Goal: Task Accomplishment & Management: Manage account settings

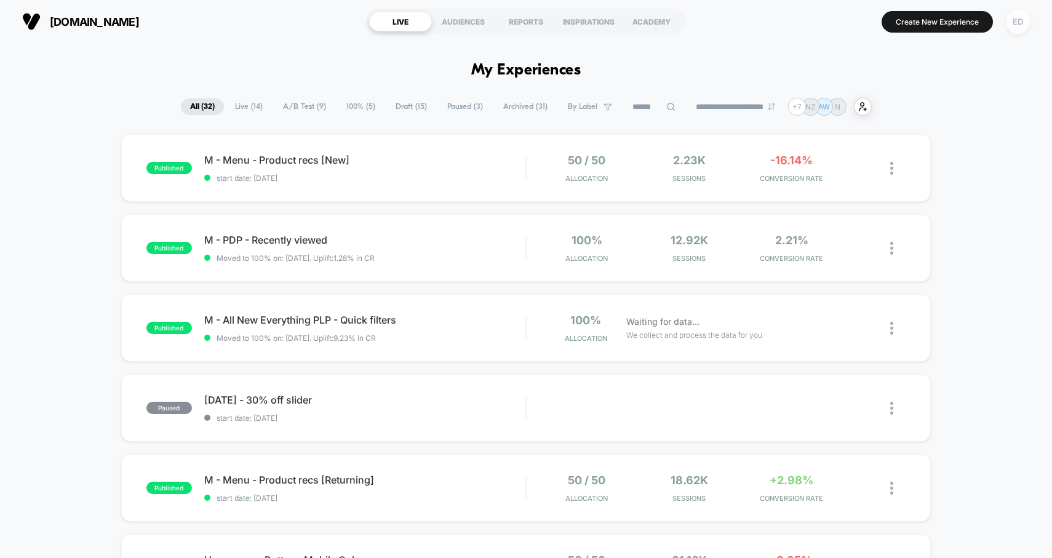
click at [1025, 15] on div "ED" at bounding box center [1018, 22] width 24 height 24
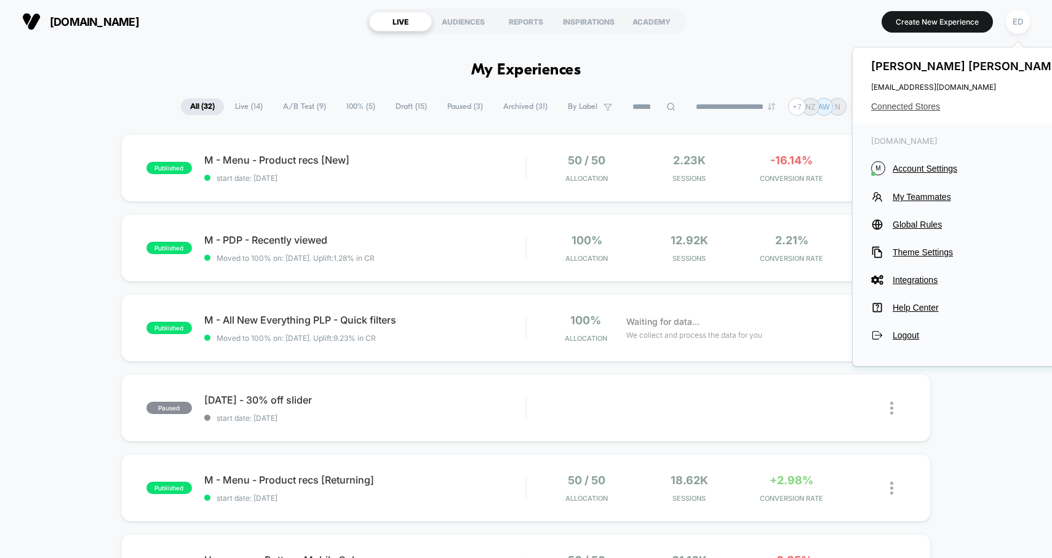
click at [909, 106] on span "Connected Stores" at bounding box center [968, 106] width 194 height 10
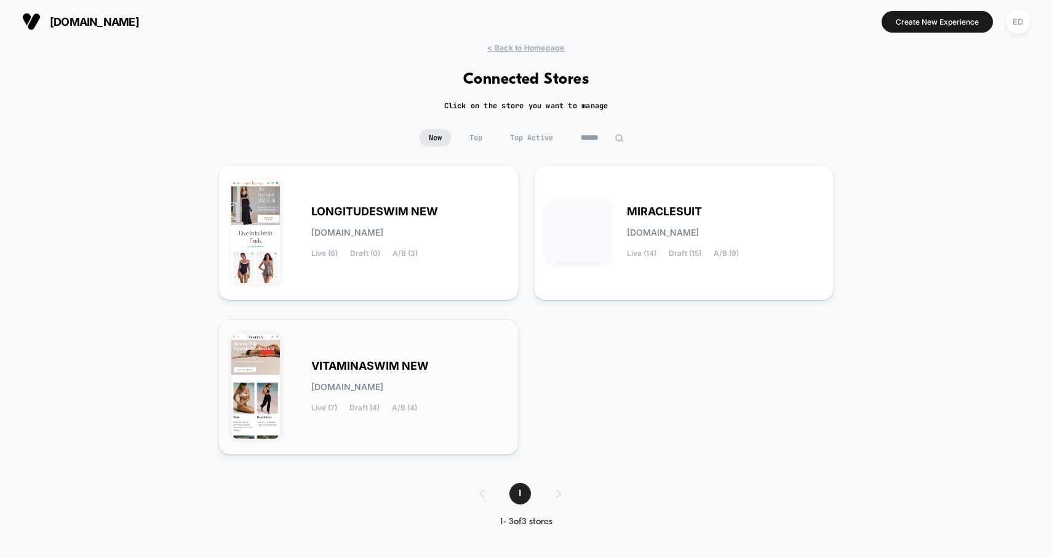
click at [468, 362] on div "VITAMINASWIM NEW [DOMAIN_NAME] Live (7) Draft (4) A/B (4)" at bounding box center [408, 387] width 194 height 50
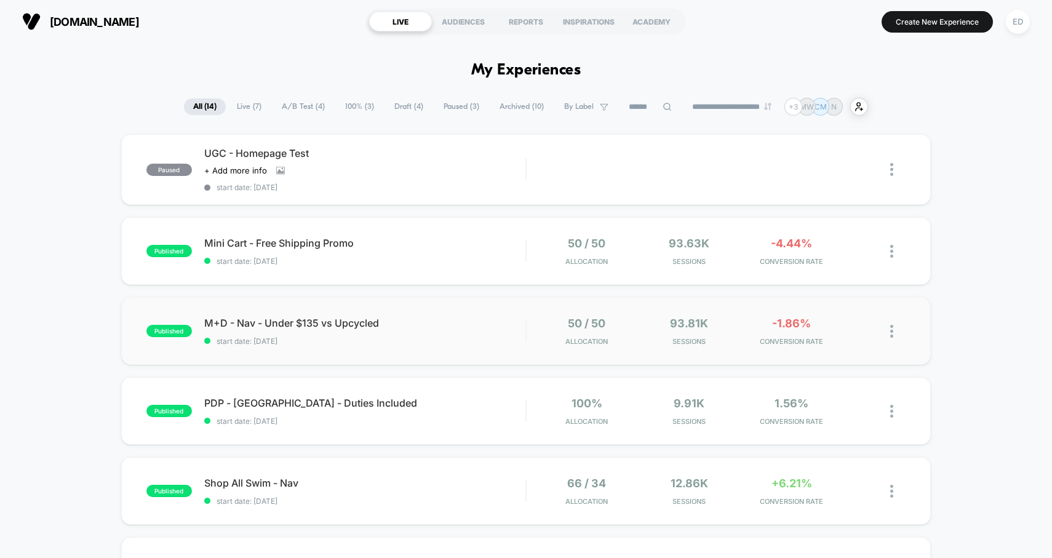
click at [456, 346] on div "published M+D - Nav - Under $135 vs Upcycled start date: [DATE] 50 / 50 Allocat…" at bounding box center [526, 331] width 810 height 68
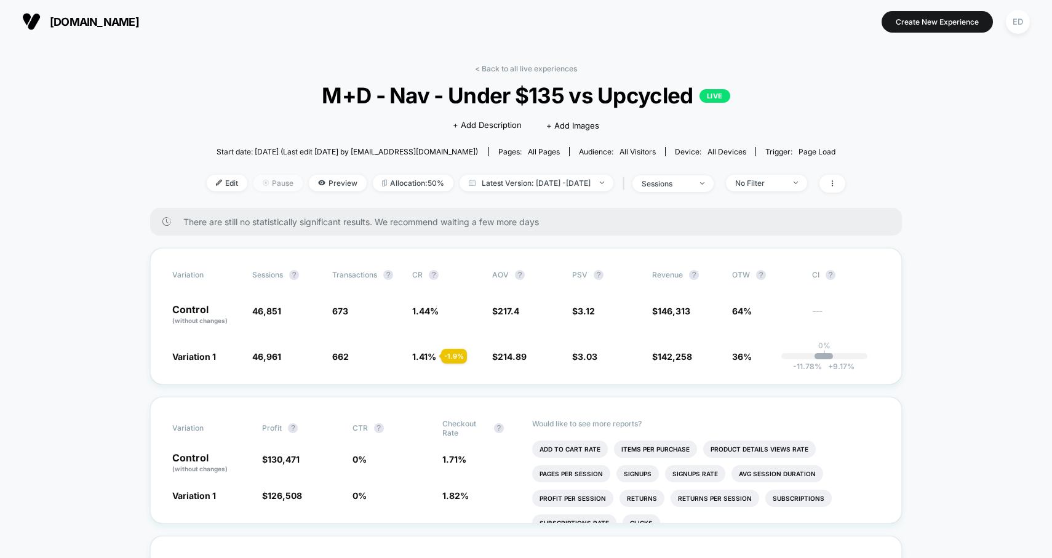
click at [255, 182] on span "Pause" at bounding box center [277, 183] width 49 height 17
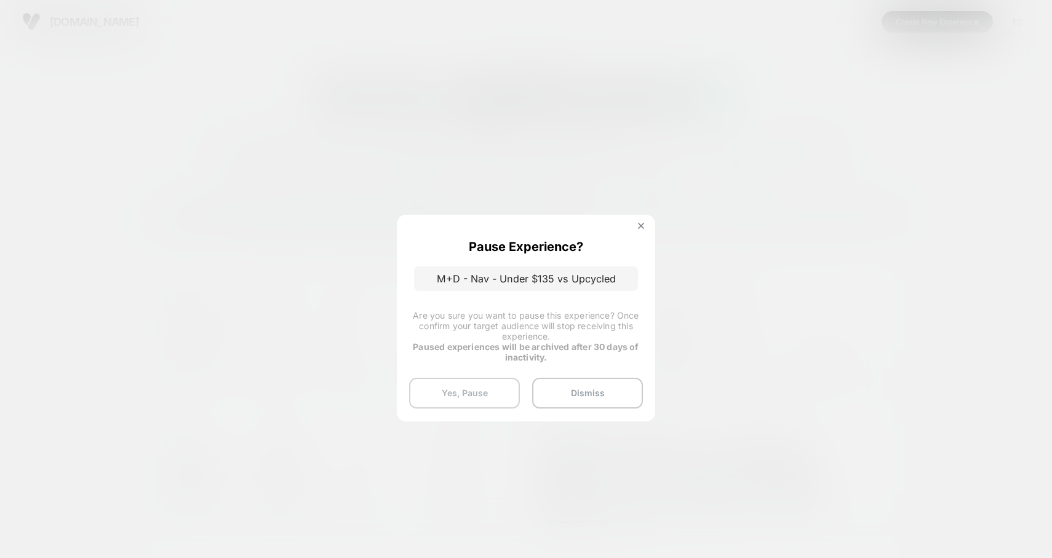
click at [498, 393] on button "Yes, Pause" at bounding box center [464, 393] width 111 height 31
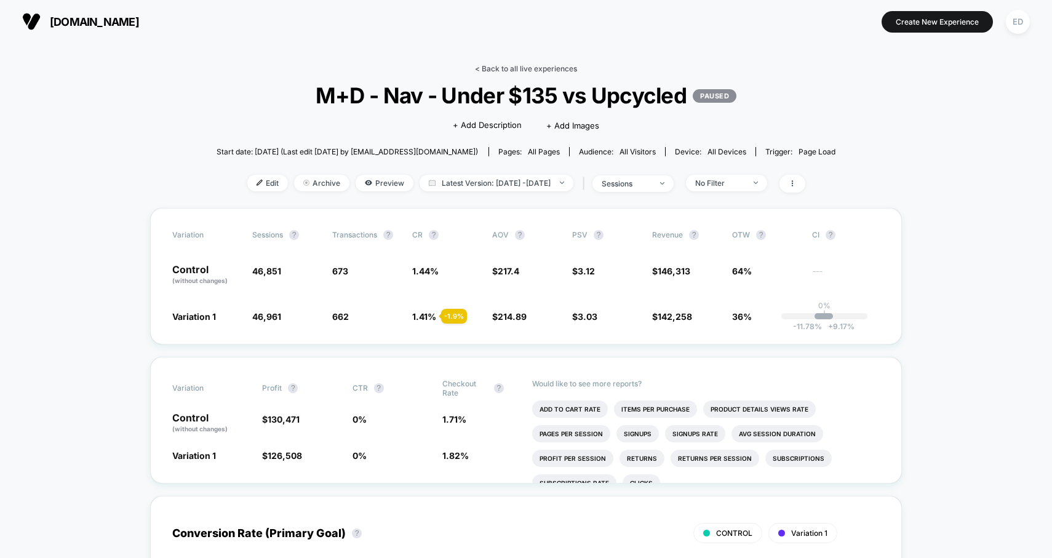
click at [533, 66] on link "< Back to all live experiences" at bounding box center [526, 68] width 102 height 9
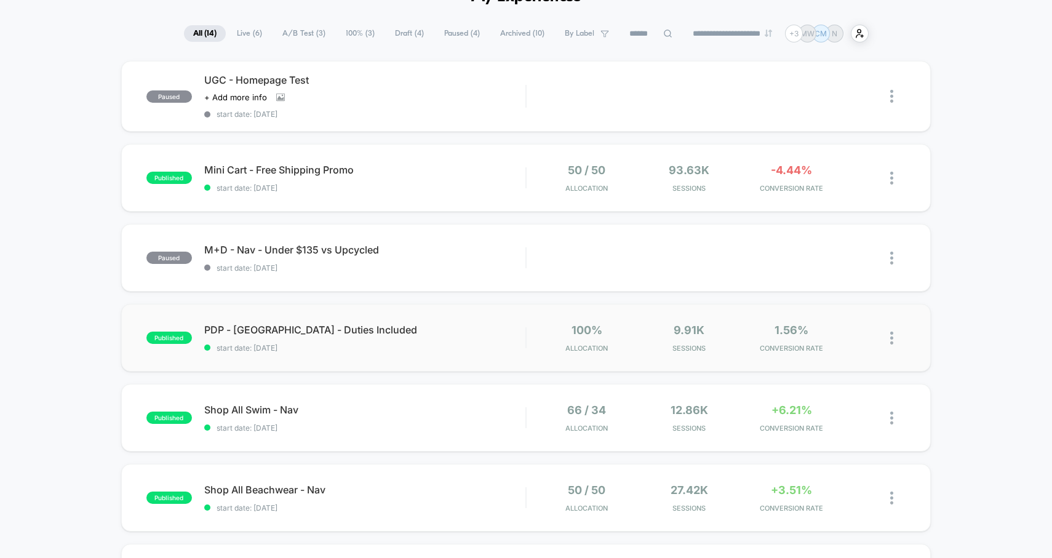
scroll to position [73, 0]
click at [248, 35] on span "Live ( 6 )" at bounding box center [250, 34] width 44 height 17
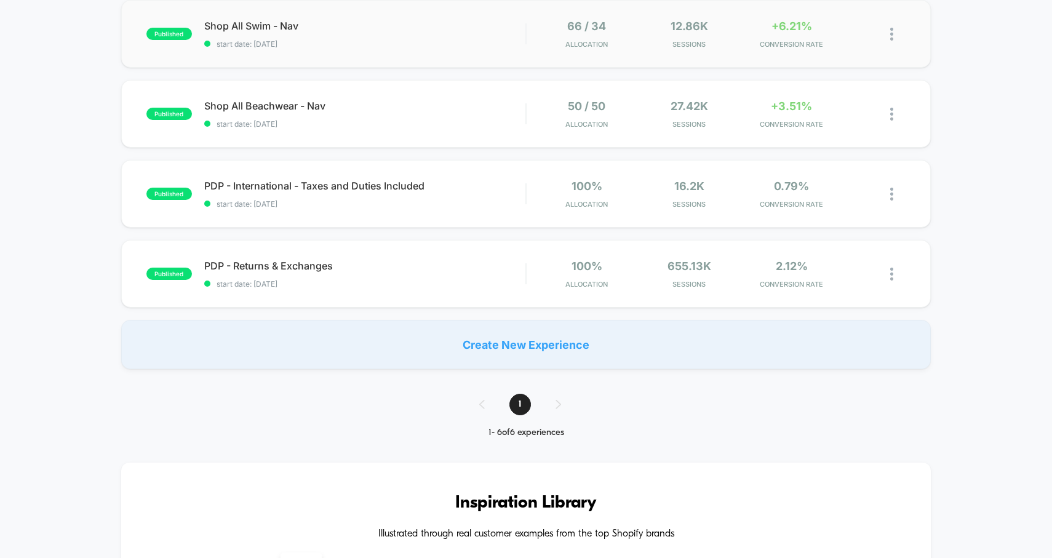
scroll to position [294, 0]
click at [403, 279] on span "start date: [DATE]" at bounding box center [365, 283] width 322 height 9
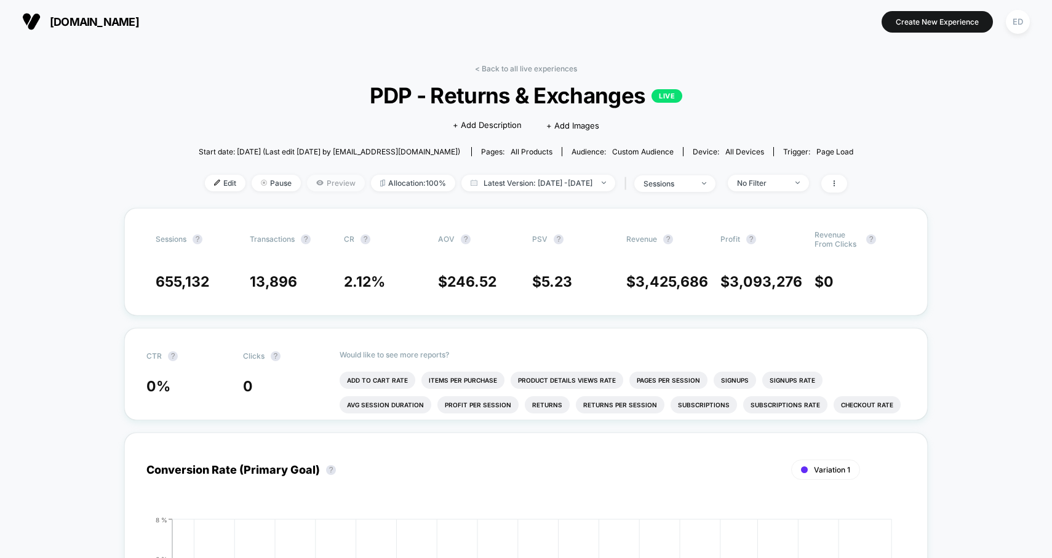
click at [307, 184] on span "Preview" at bounding box center [336, 183] width 58 height 17
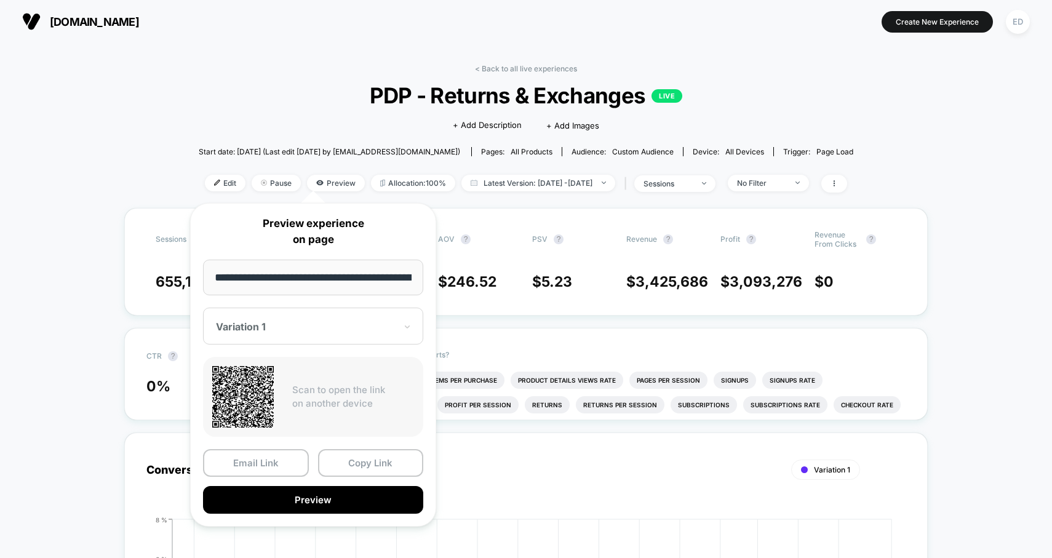
scroll to position [0, 257]
click at [349, 502] on button "Preview" at bounding box center [313, 501] width 220 height 28
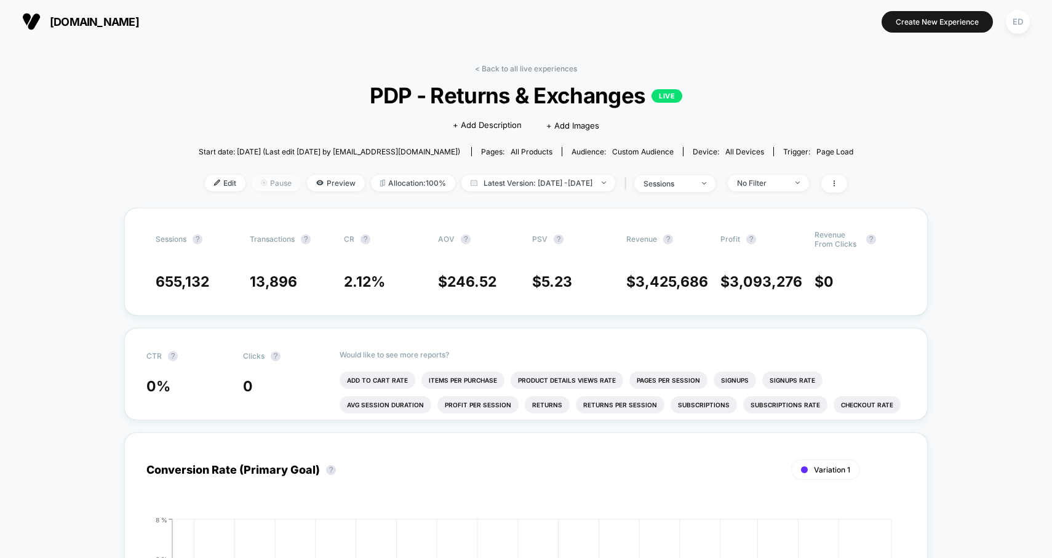
click at [262, 183] on span "Pause" at bounding box center [276, 183] width 49 height 17
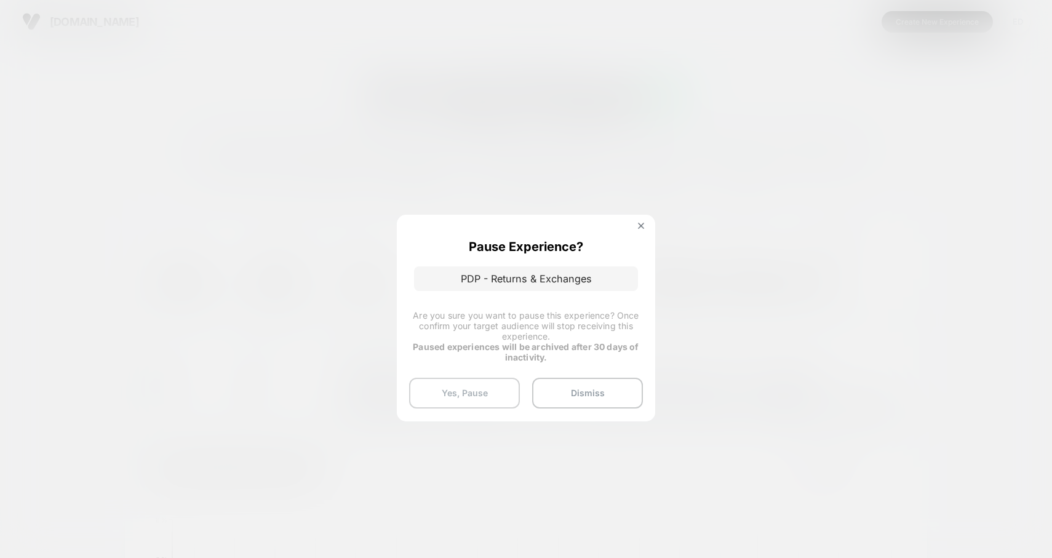
click at [450, 400] on button "Yes, Pause" at bounding box center [464, 393] width 111 height 31
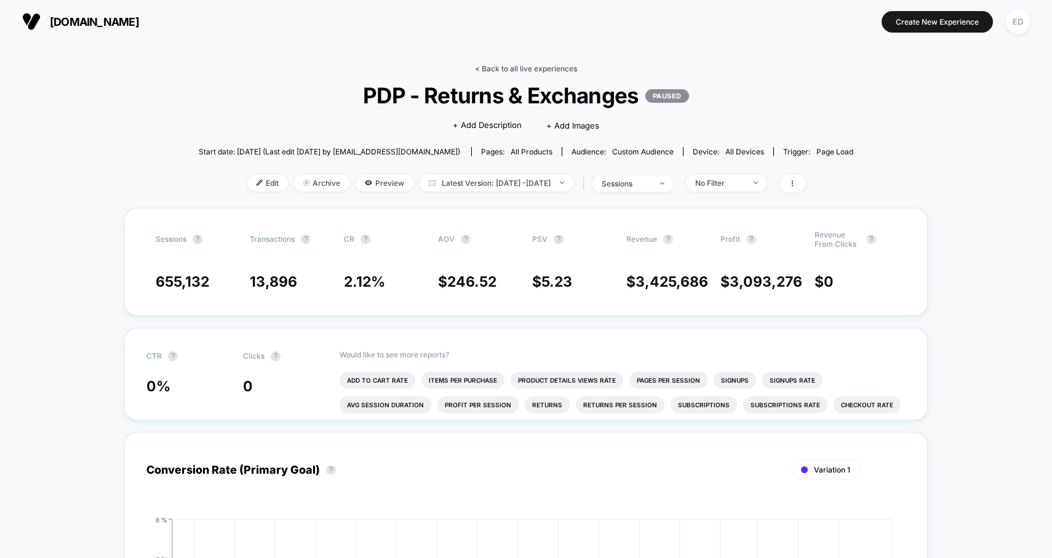
click at [497, 64] on link "< Back to all live experiences" at bounding box center [526, 68] width 102 height 9
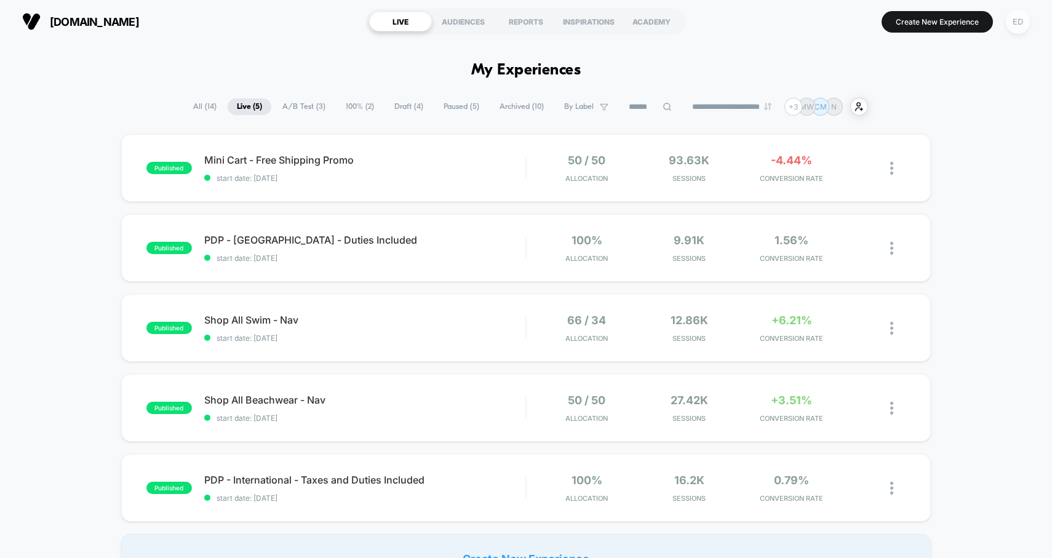
click at [1025, 25] on div "ED" at bounding box center [1018, 22] width 24 height 24
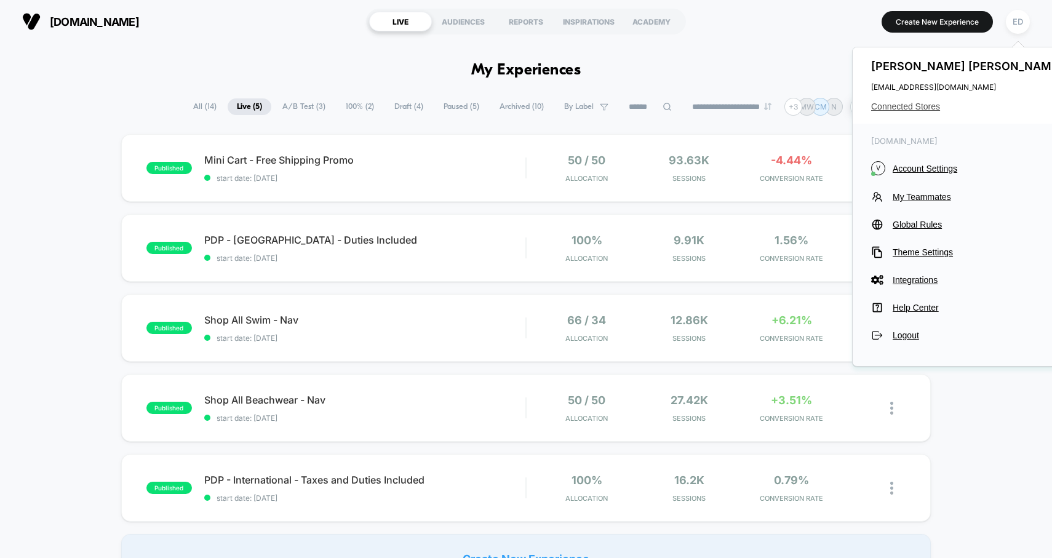
click at [930, 106] on span "Connected Stores" at bounding box center [968, 106] width 194 height 10
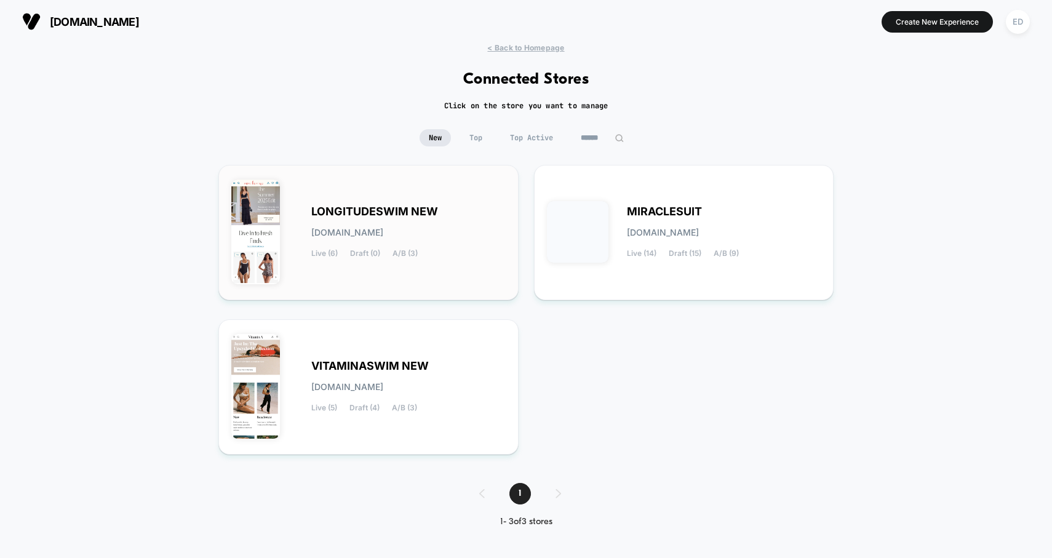
click at [362, 212] on span "LONGITUDESWIM NEW" at bounding box center [374, 211] width 127 height 9
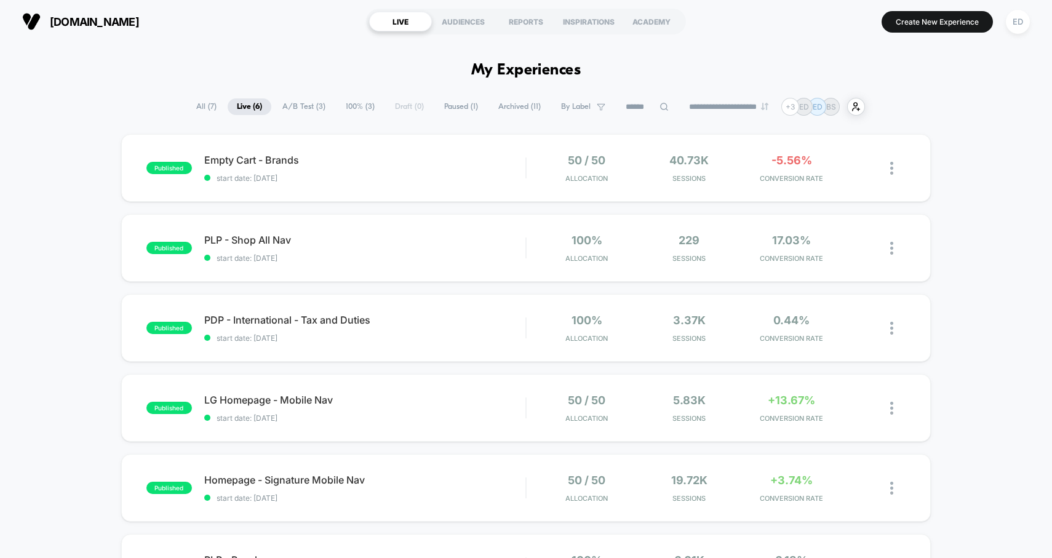
click at [303, 109] on span "A/B Test ( 3 )" at bounding box center [304, 106] width 62 height 17
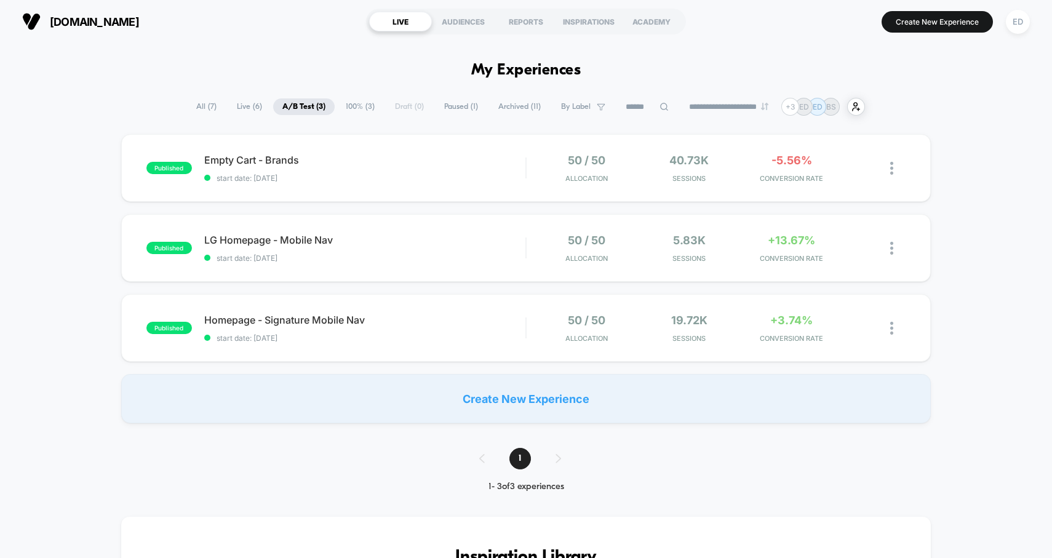
click at [336, 108] on span "100% ( 3 )" at bounding box center [359, 106] width 47 height 17
click at [248, 105] on span "Live ( 6 )" at bounding box center [250, 106] width 44 height 17
